Goal: Find specific page/section: Find specific page/section

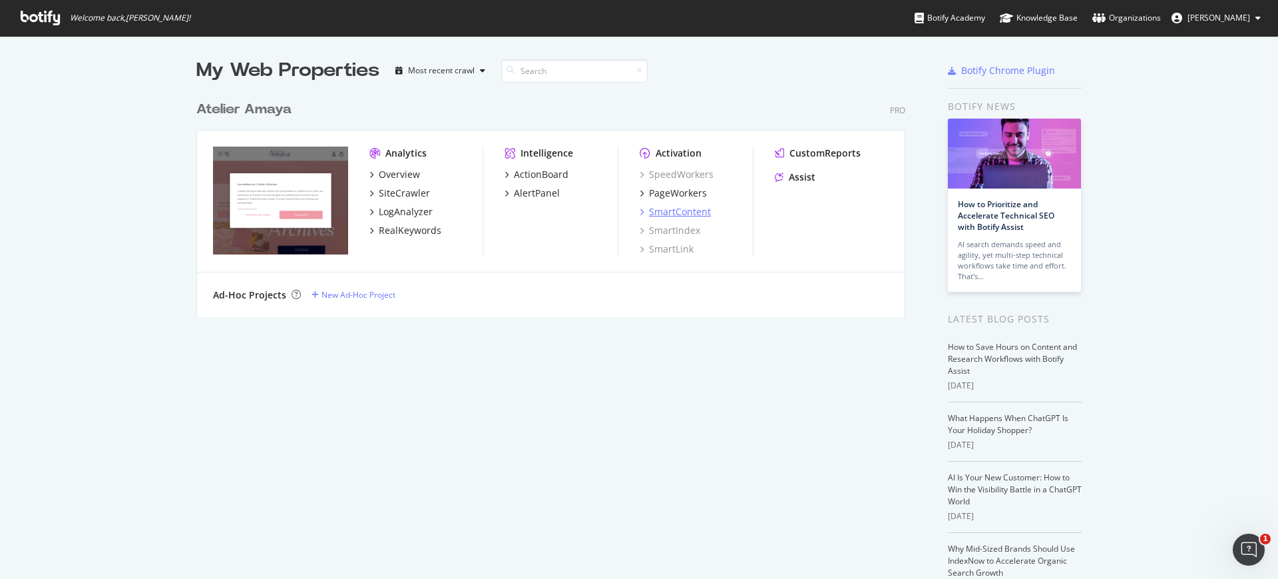
click at [654, 206] on div "SmartContent" at bounding box center [680, 211] width 62 height 13
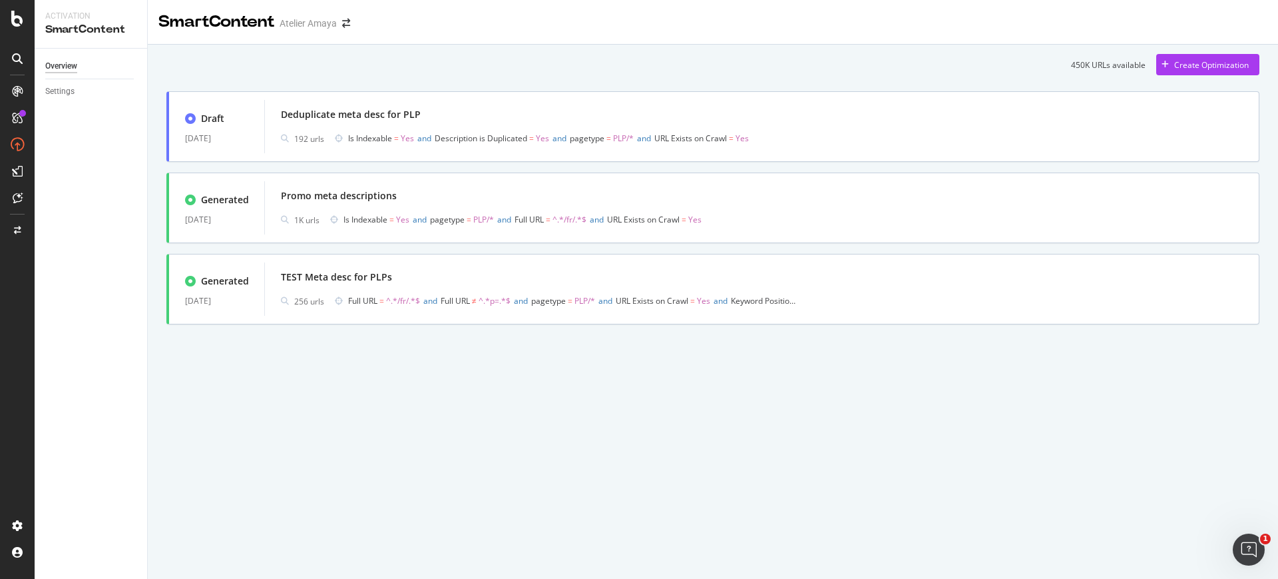
click at [364, 360] on div "450K URLs available Create Optimization Draft [DATE] Deduplicate meta desc for …" at bounding box center [713, 208] width 1131 height 326
copy div "Promo meta descriptions"
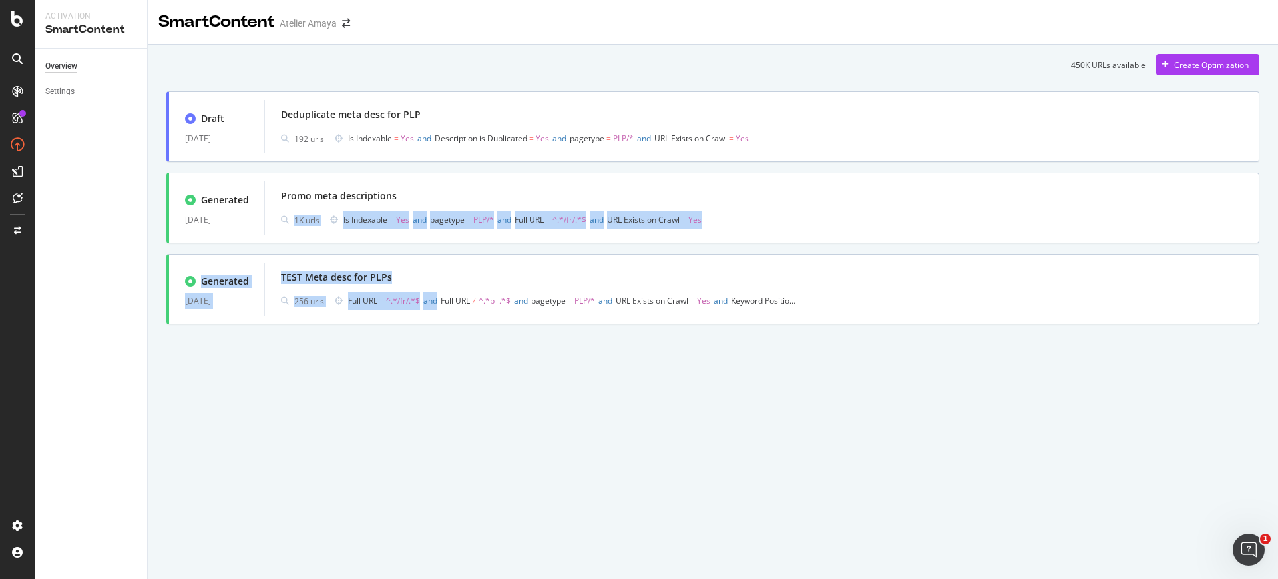
drag, startPoint x: 417, startPoint y: 195, endPoint x: 435, endPoint y: 425, distance: 231.1
click at [435, 425] on div "SmartContent Atelier [PERSON_NAME] 450K URLs available Create Optimization Draf…" at bounding box center [713, 289] width 1131 height 579
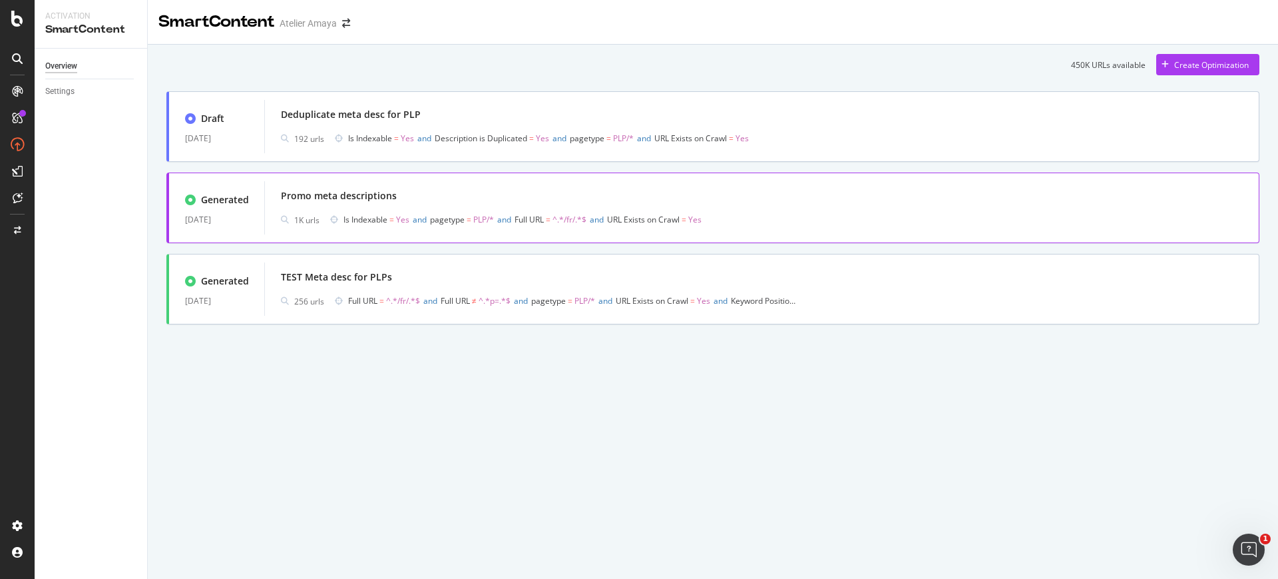
click at [582, 201] on div "Promo meta descriptions" at bounding box center [762, 195] width 962 height 19
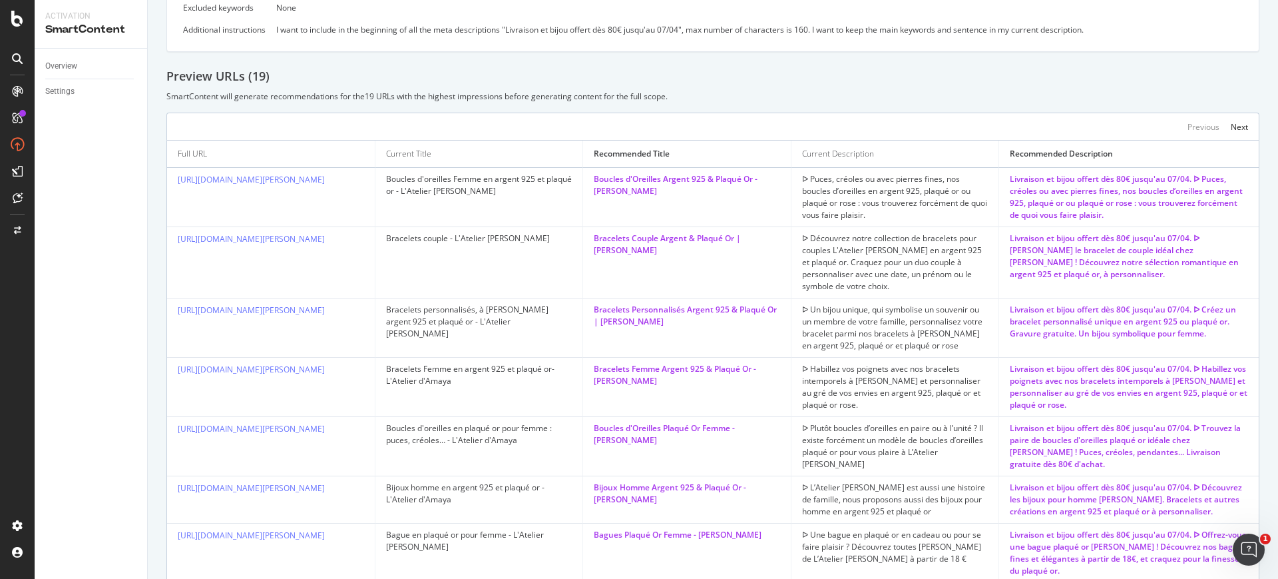
scroll to position [553, 0]
